Goal: Information Seeking & Learning: Compare options

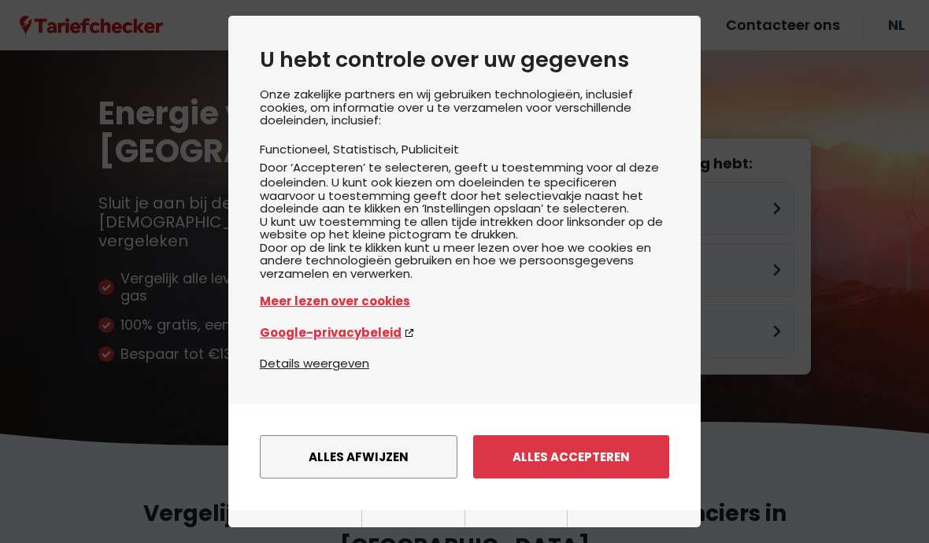
click at [344, 454] on button "Alles afwijzen" at bounding box center [359, 456] width 198 height 43
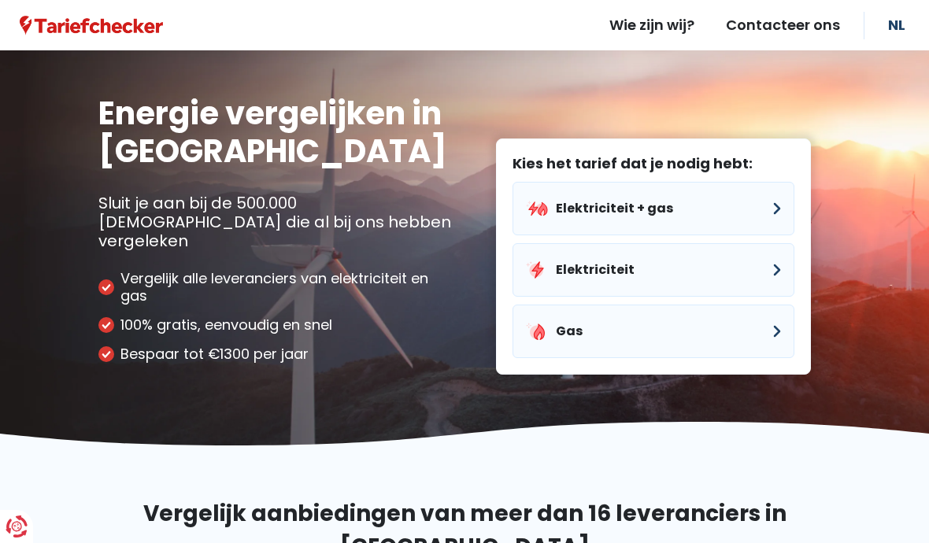
click at [564, 191] on button "Elektriciteit + gas" at bounding box center [653, 209] width 282 height 54
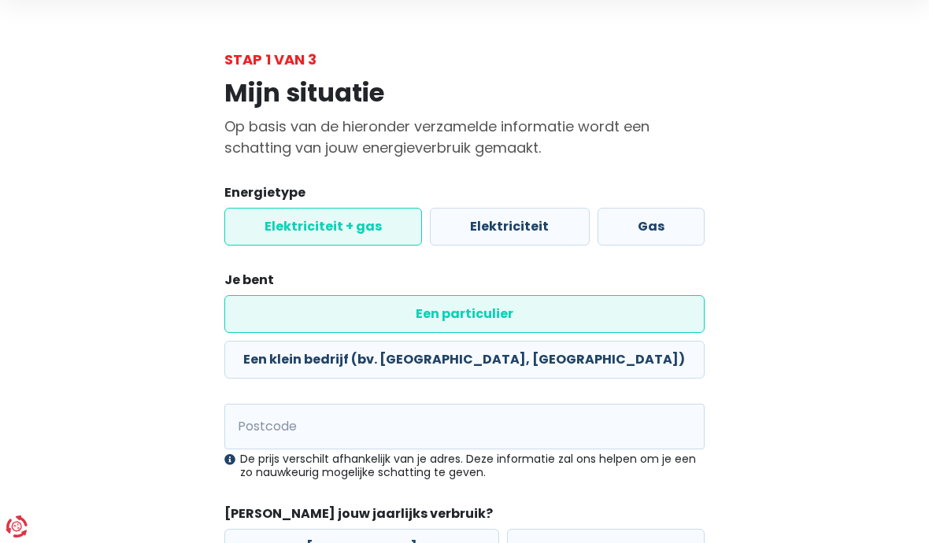
scroll to position [57, 0]
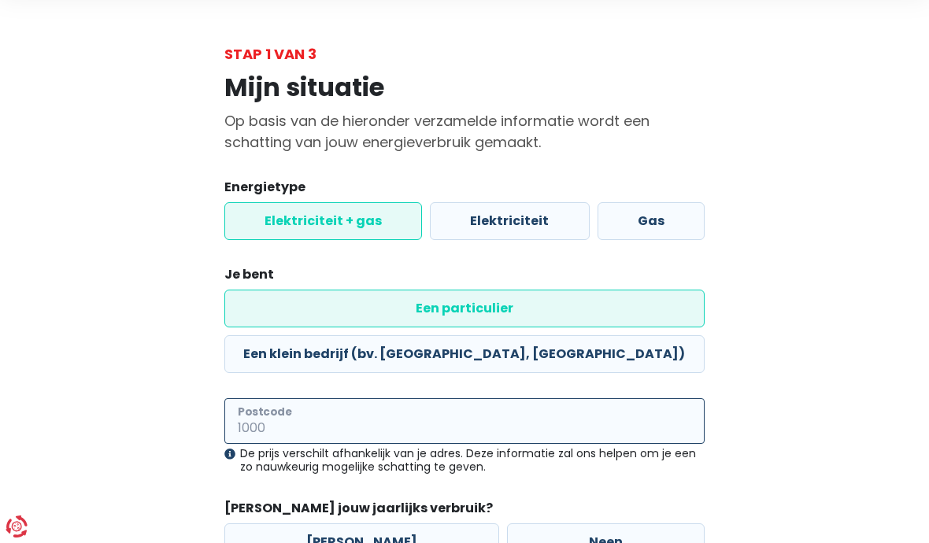
click at [263, 398] on input "Postcode" at bounding box center [464, 421] width 480 height 46
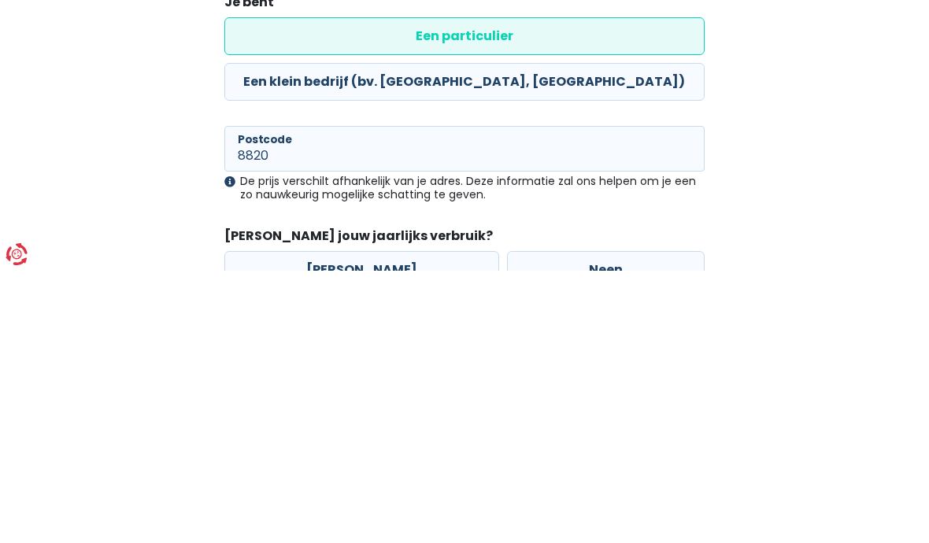
scroll to position [153, 0]
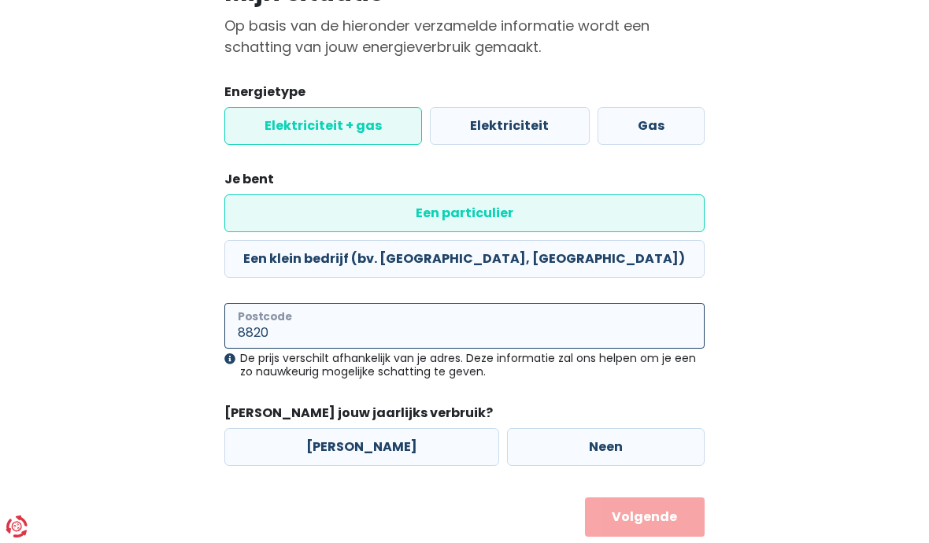
type input "8820"
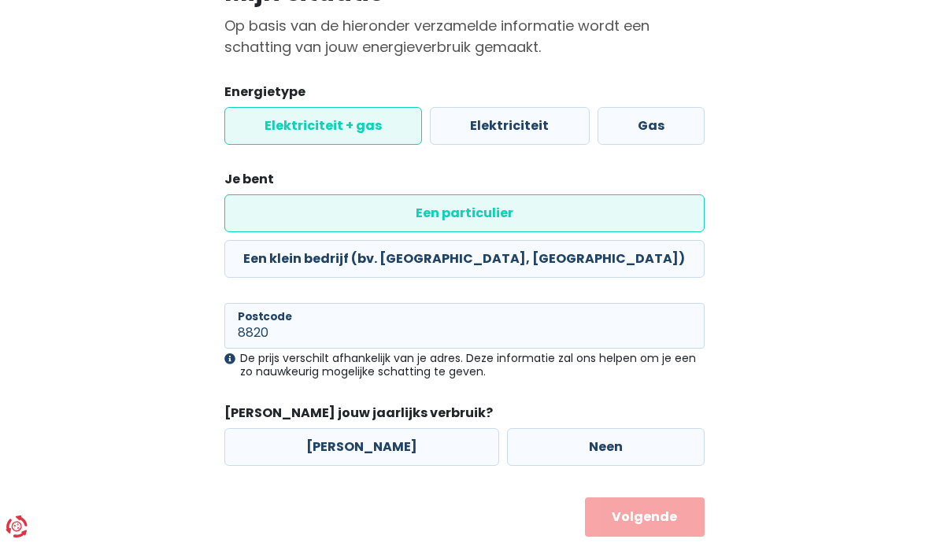
click at [330, 428] on label "[PERSON_NAME]" at bounding box center [361, 447] width 275 height 38
click at [330, 428] on input "[PERSON_NAME]" at bounding box center [361, 447] width 275 height 38
radio input "true"
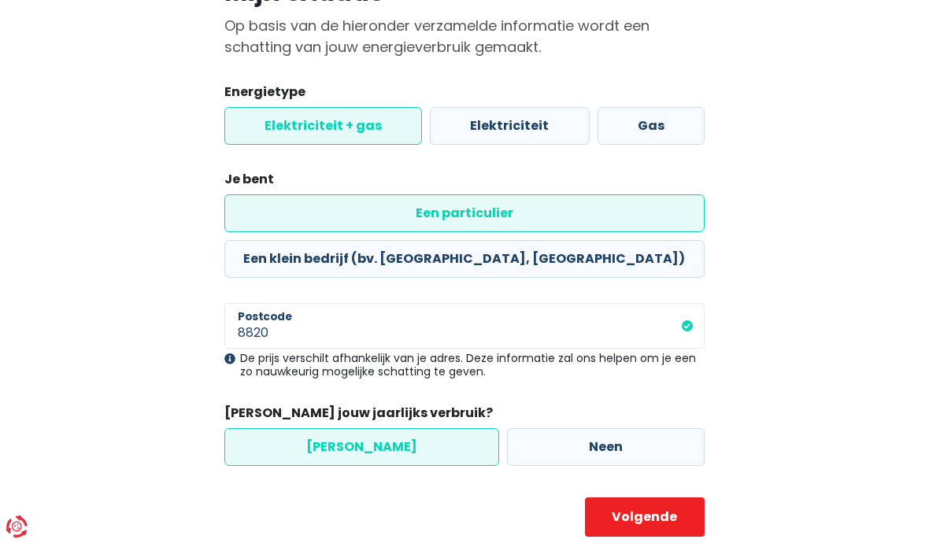
click at [623, 497] on button "Volgende" at bounding box center [645, 516] width 120 height 39
select select
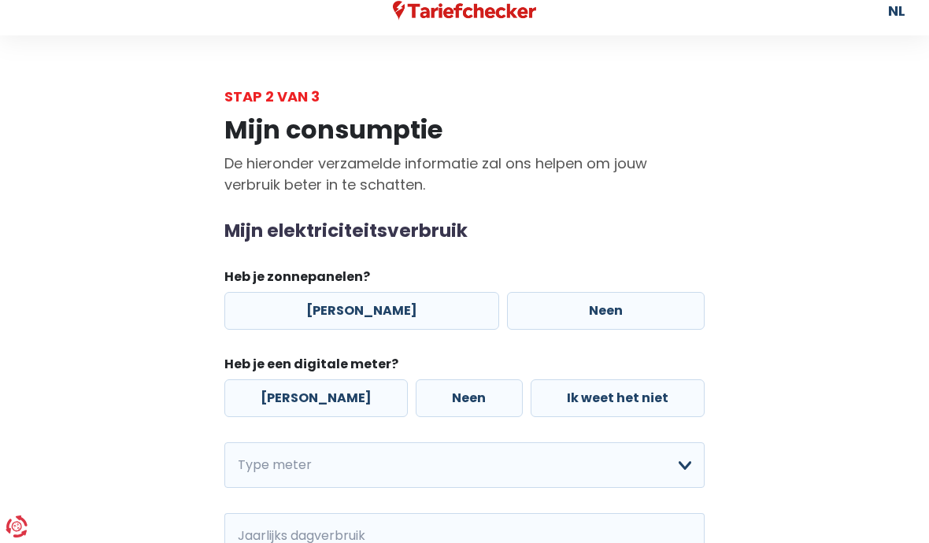
scroll to position [56, 0]
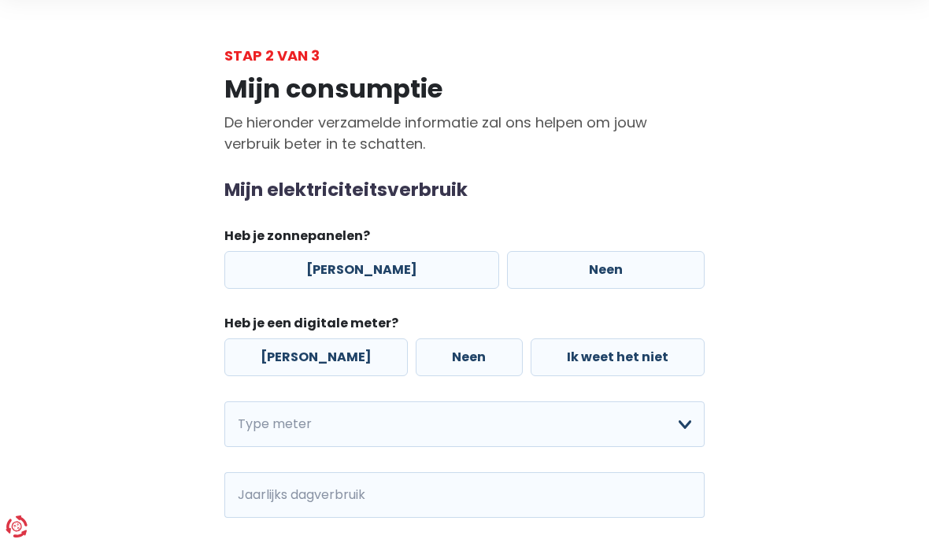
click at [319, 276] on label "[PERSON_NAME]" at bounding box center [361, 270] width 275 height 38
click at [319, 276] on input "[PERSON_NAME]" at bounding box center [361, 270] width 275 height 38
radio input "true"
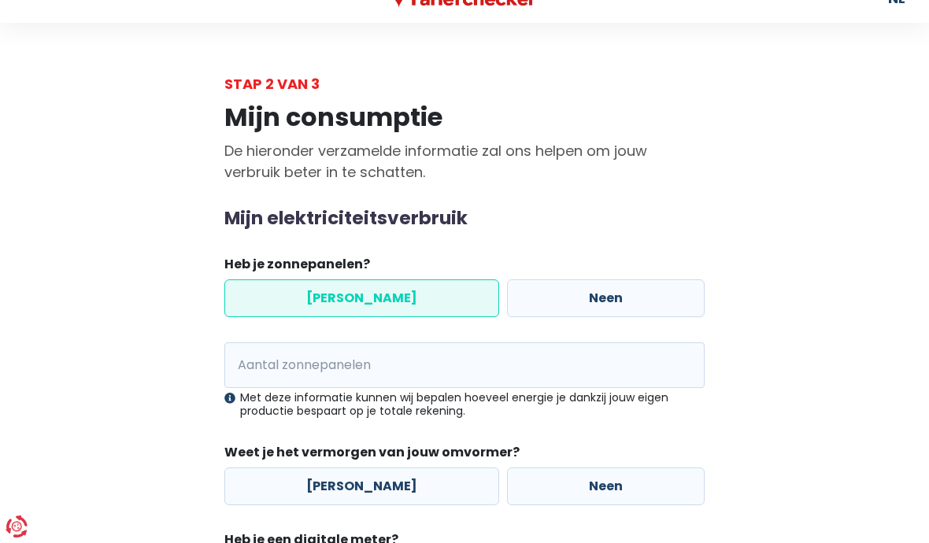
scroll to position [27, 0]
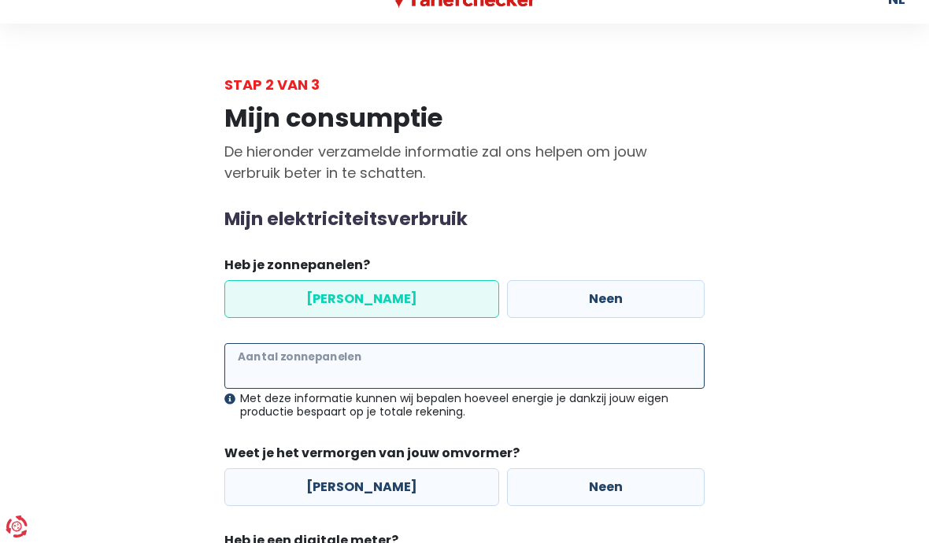
click at [259, 365] on input "Aantal zonnepanelen" at bounding box center [464, 366] width 480 height 46
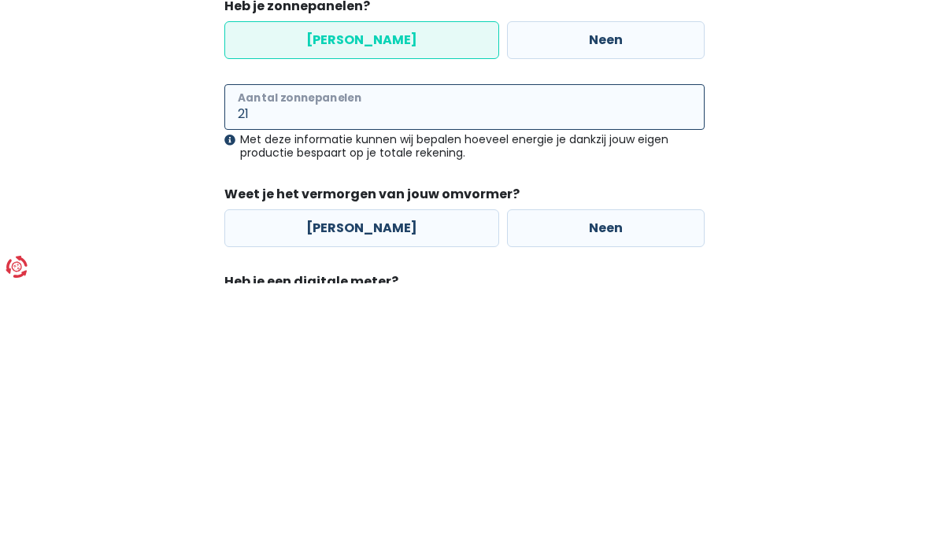
type input "21"
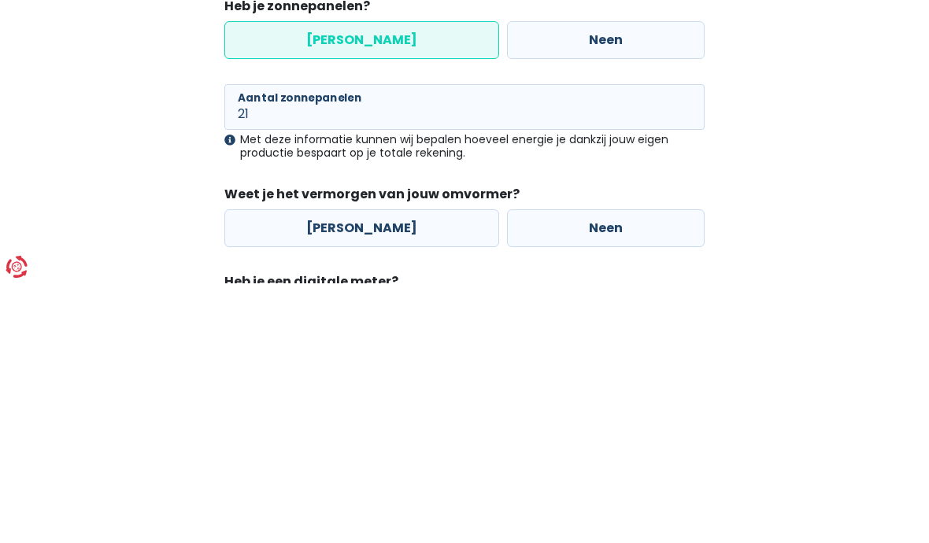
click at [320, 469] on label "[PERSON_NAME]" at bounding box center [361, 488] width 275 height 38
click at [320, 469] on input "[PERSON_NAME]" at bounding box center [361, 488] width 275 height 38
radio input "true"
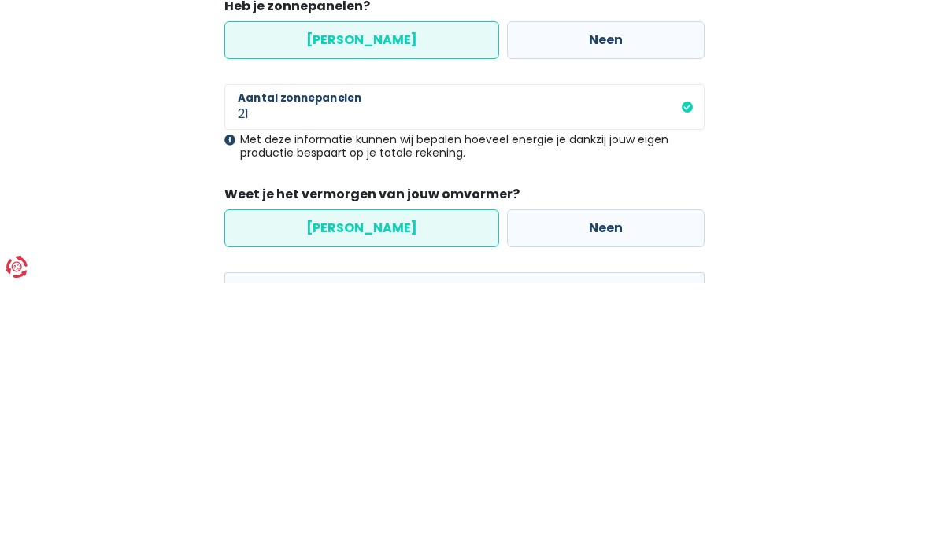
scroll to position [287, 0]
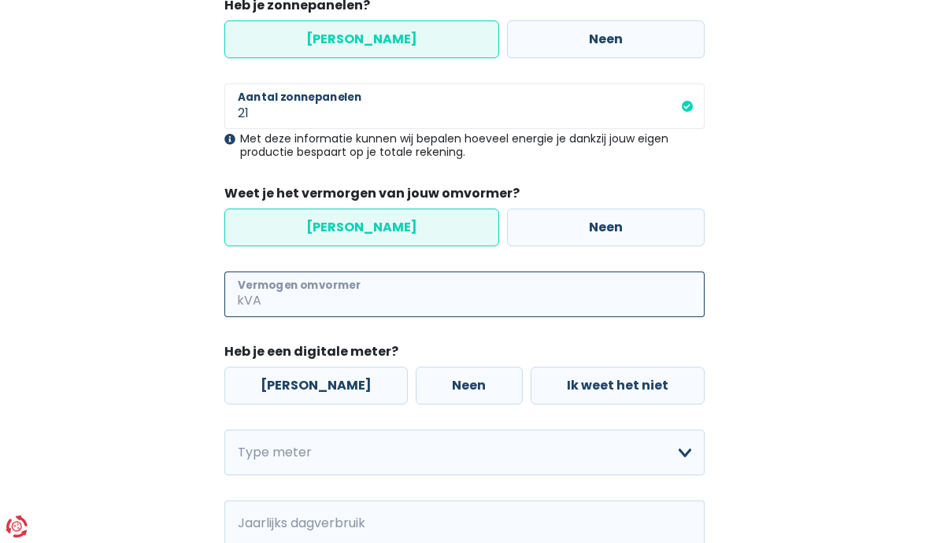
click at [268, 292] on input "Vermogen omvormer" at bounding box center [484, 295] width 440 height 46
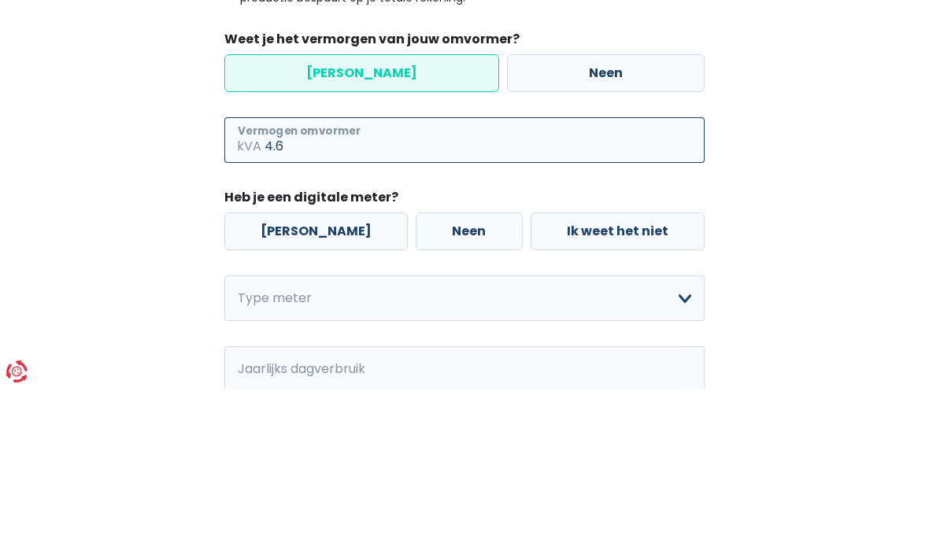
type input "4.6"
click at [416, 368] on label "Neen" at bounding box center [469, 387] width 106 height 38
click at [416, 368] on input "Neen" at bounding box center [469, 387] width 106 height 38
radio input "true"
type input "4"
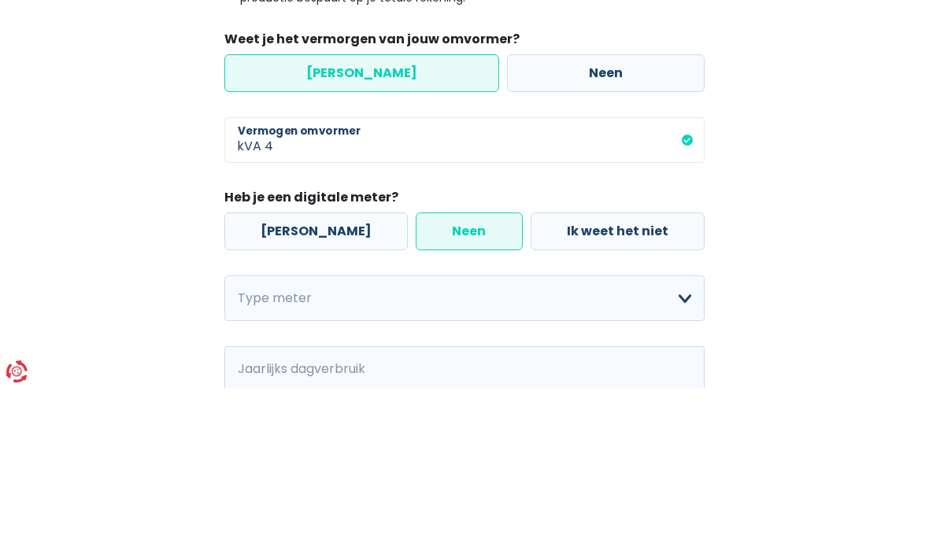
scroll to position [442, 0]
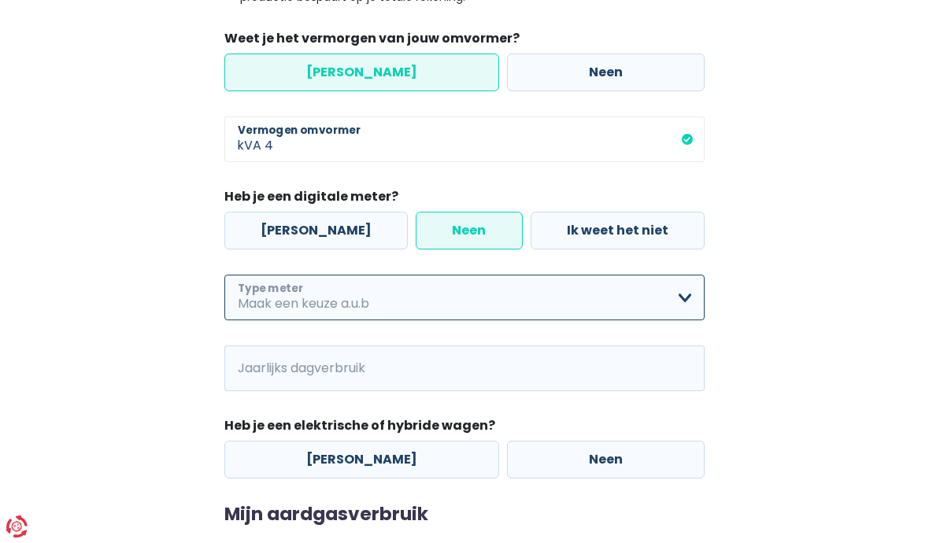
click at [253, 295] on select "Enkelvoudig Tweevoudig Enkelvoudig + uitsluitend nachttarief Tweevoudig + uitsl…" at bounding box center [464, 298] width 480 height 46
select select "day_single_rate_exclusive_night"
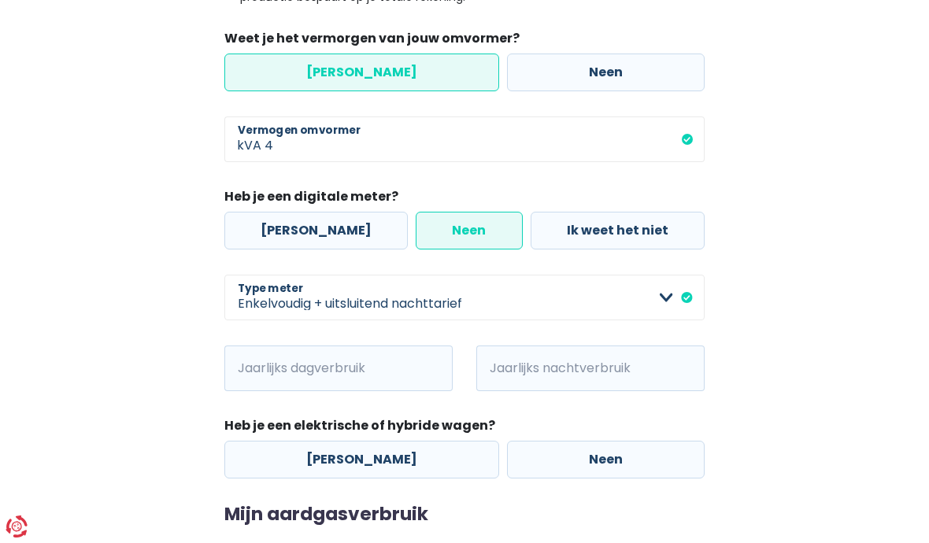
click at [264, 368] on span "kWh" at bounding box center [245, 369] width 43 height 46
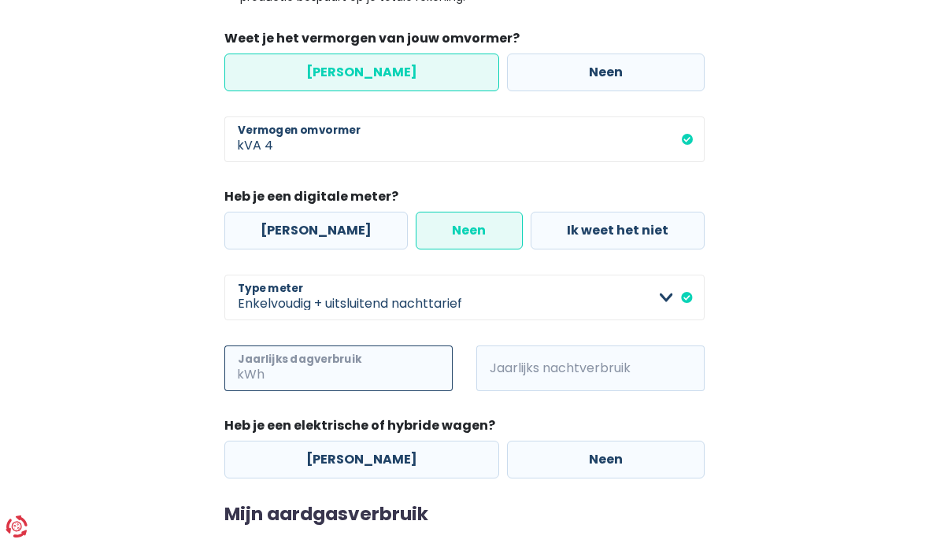
click at [268, 377] on input "Jaarlijks dagverbruik" at bounding box center [360, 369] width 185 height 46
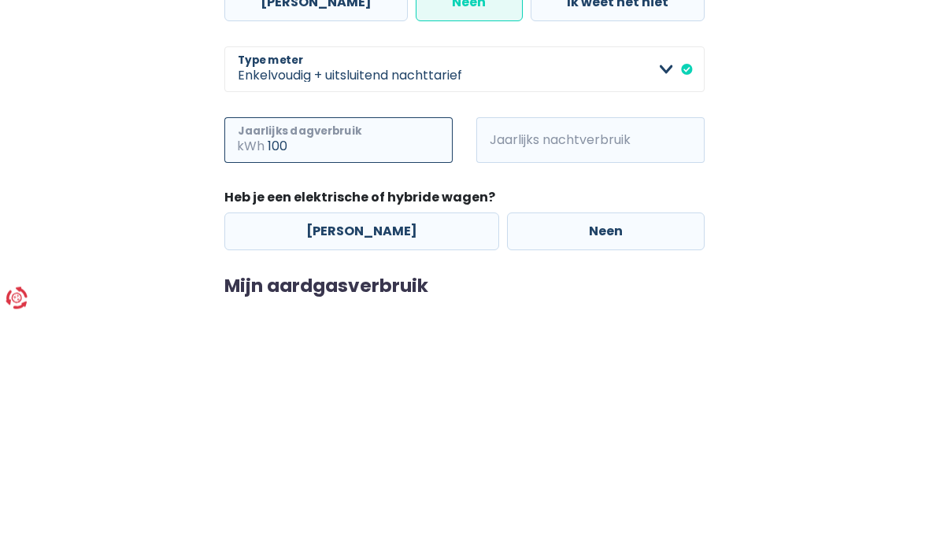
type input "100"
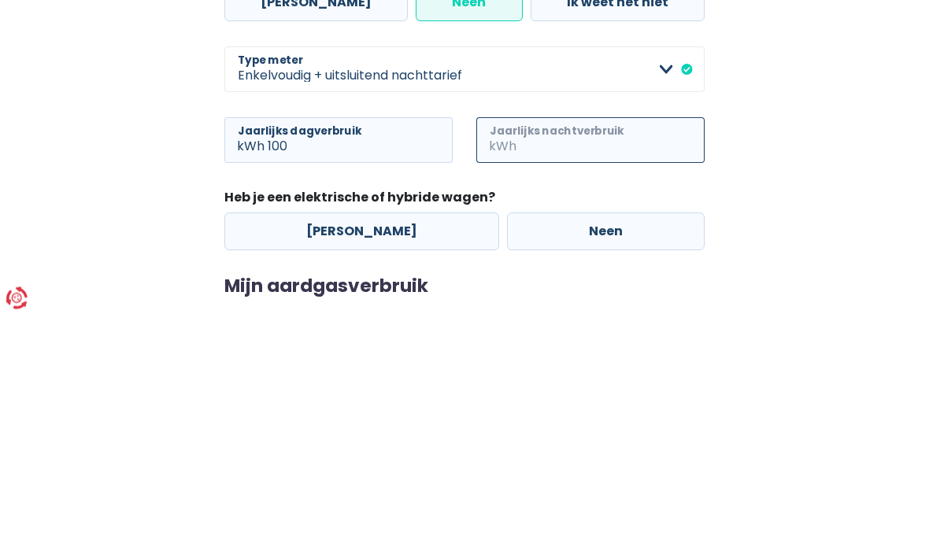
click at [535, 346] on input "Jaarlijks nachtverbruik" at bounding box center [611, 369] width 185 height 46
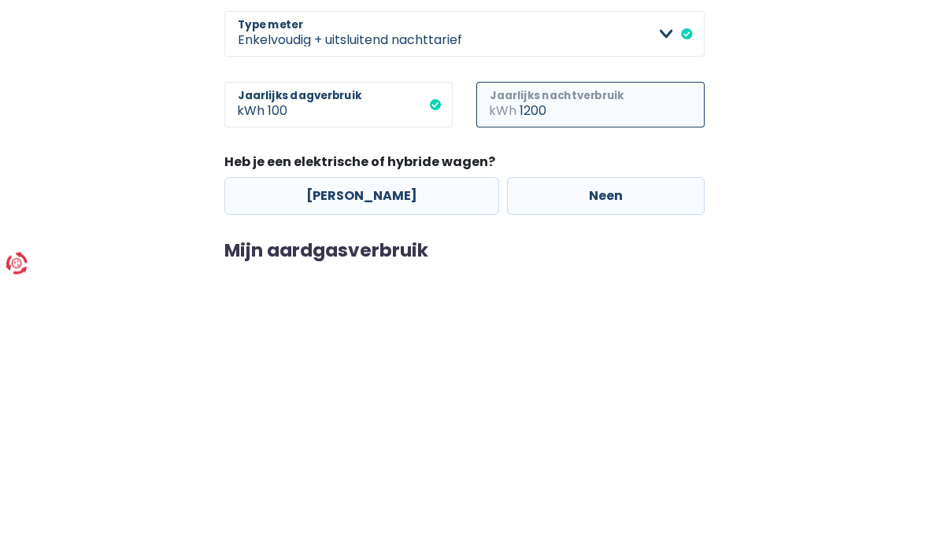
type input "1200"
click at [526, 441] on label "Neen" at bounding box center [606, 460] width 198 height 38
click at [526, 441] on input "Neen" at bounding box center [606, 460] width 198 height 38
radio input "true"
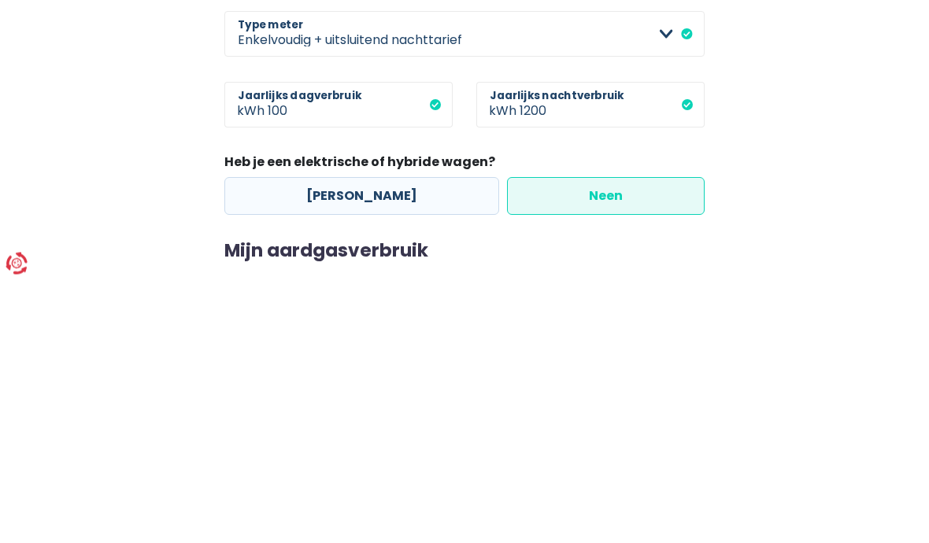
scroll to position [548, 0]
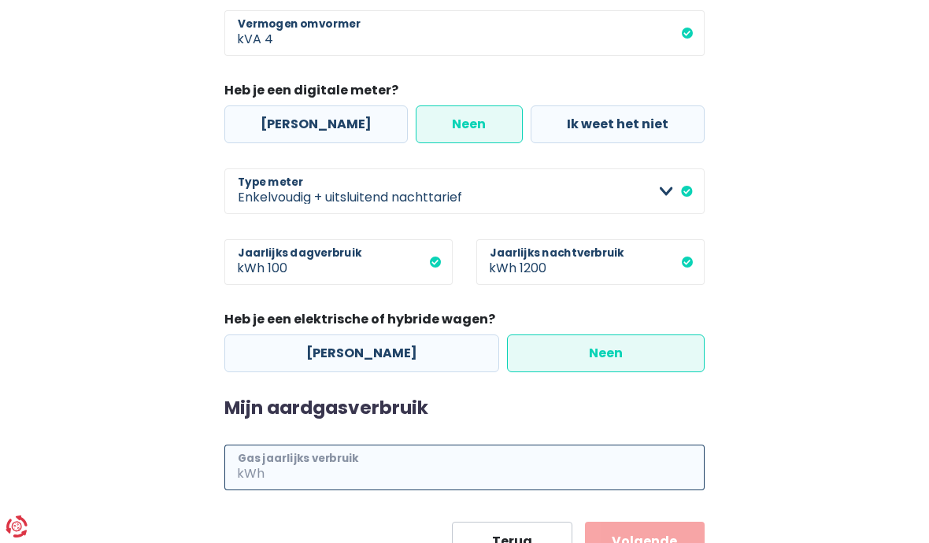
click at [269, 471] on input "Gas jaarlijks verbruik" at bounding box center [486, 468] width 437 height 46
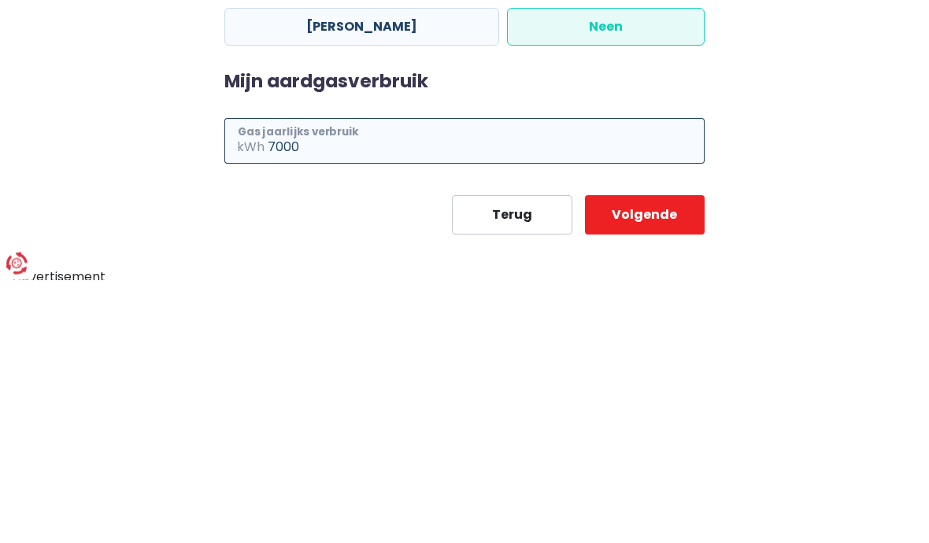
type input "7000"
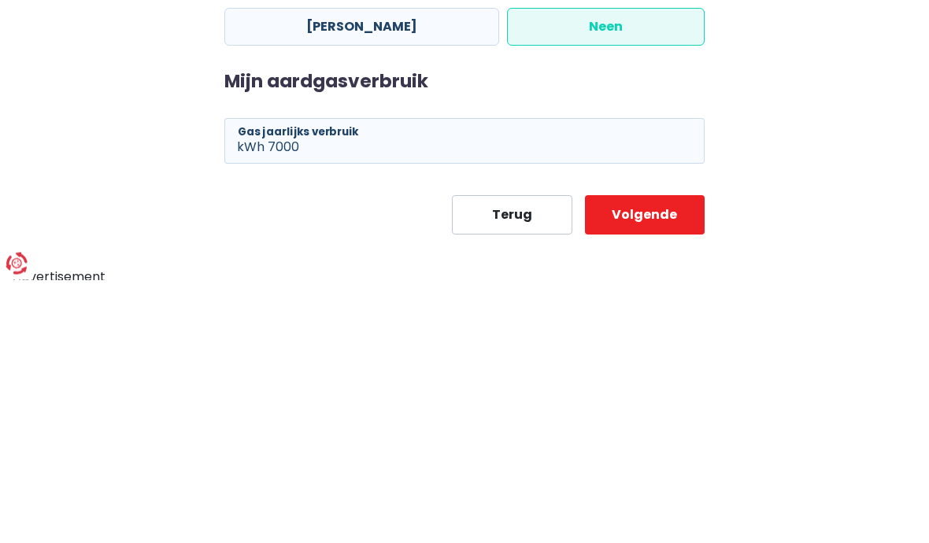
click at [621, 459] on button "Volgende" at bounding box center [645, 478] width 120 height 39
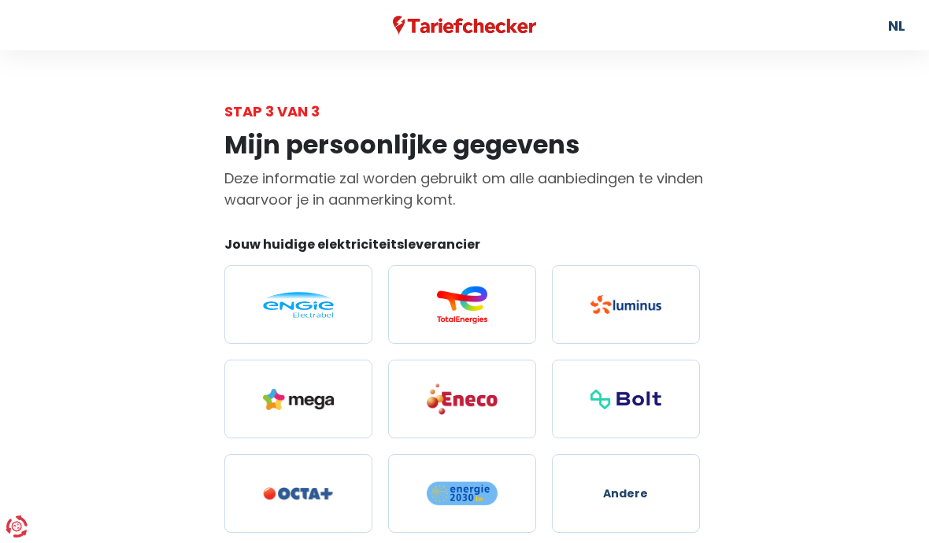
click at [431, 409] on img at bounding box center [462, 399] width 71 height 33
click at [431, 409] on input "radio" at bounding box center [462, 399] width 148 height 79
radio input "true"
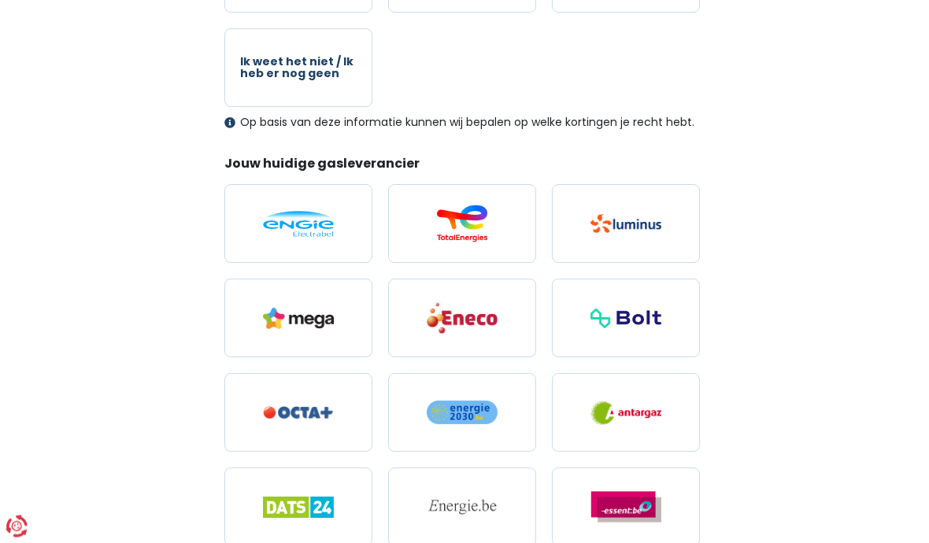
scroll to position [519, 0]
click at [419, 335] on label at bounding box center [462, 319] width 148 height 79
click at [419, 335] on input "radio" at bounding box center [462, 319] width 148 height 79
radio input "true"
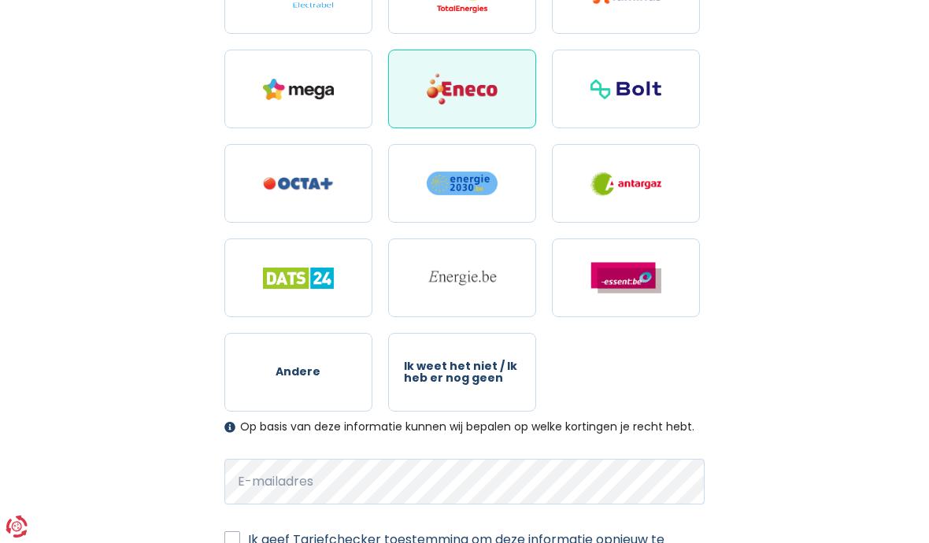
scroll to position [849, 0]
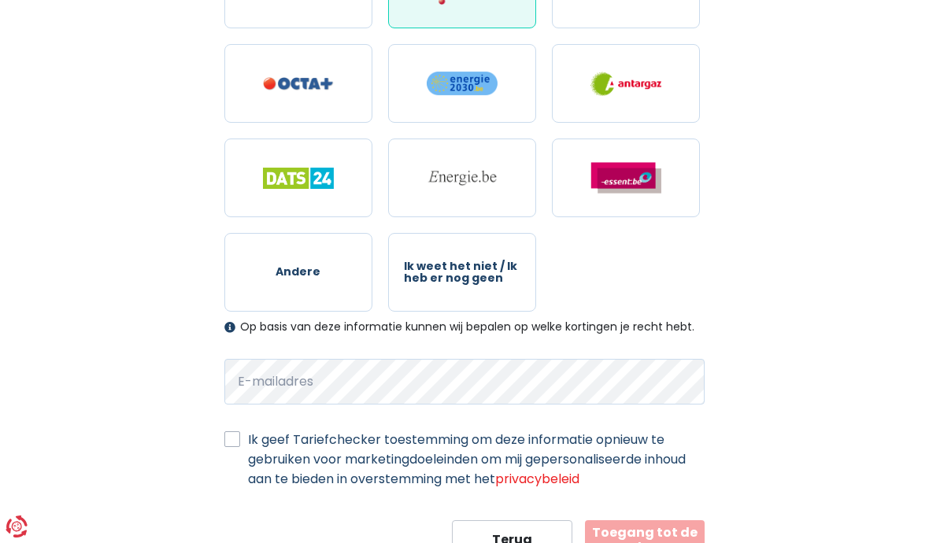
click at [248, 447] on label "Ik geef Tariefchecker toestemming om deze informatie opnieuw te gebruiken voor …" at bounding box center [476, 459] width 457 height 59
click at [235, 446] on input "Ik geef Tariefchecker toestemming om deze informatie opnieuw te gebruiken voor …" at bounding box center [232, 438] width 16 height 16
checkbox input "true"
click at [616, 542] on button "Toegang tot de resultaten" at bounding box center [645, 539] width 120 height 39
